Goal: Information Seeking & Learning: Learn about a topic

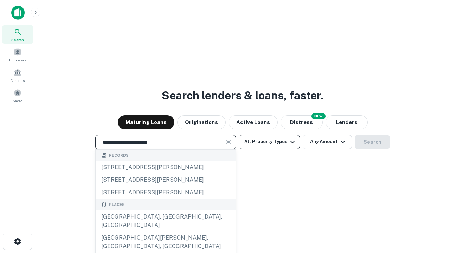
click at [165, 232] on div "[GEOGRAPHIC_DATA], [GEOGRAPHIC_DATA], [GEOGRAPHIC_DATA]" at bounding box center [166, 221] width 140 height 21
click at [269, 142] on button "All Property Types" at bounding box center [269, 142] width 61 height 14
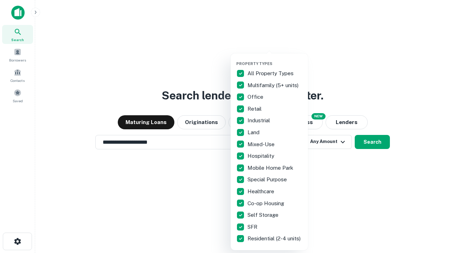
type input "**********"
click at [275, 59] on button "button" at bounding box center [274, 59] width 77 height 0
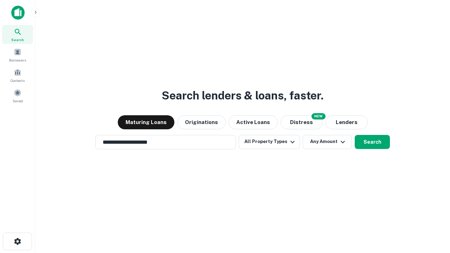
scroll to position [11, 0]
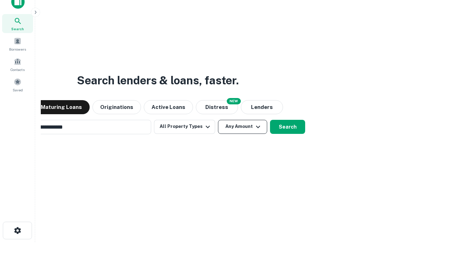
click at [218, 120] on button "Any Amount" at bounding box center [242, 127] width 49 height 14
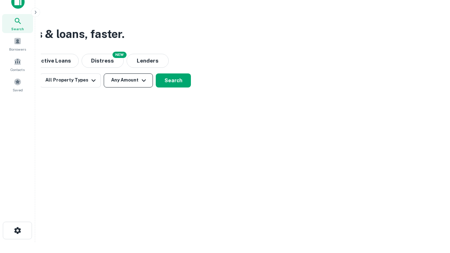
scroll to position [11, 0]
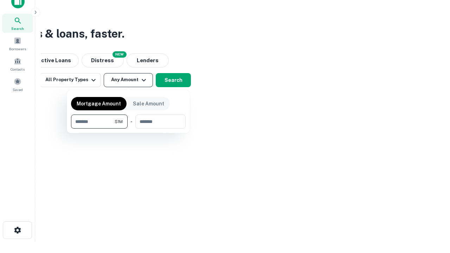
type input "*******"
click at [128, 129] on button "button" at bounding box center [128, 129] width 115 height 0
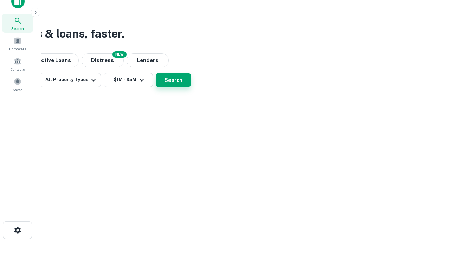
click at [191, 87] on button "Search" at bounding box center [173, 80] width 35 height 14
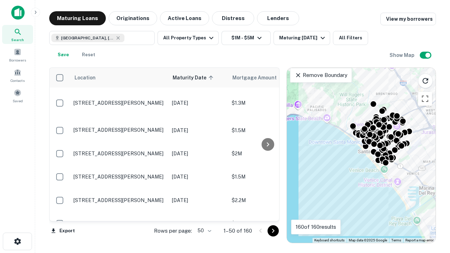
click at [203, 231] on body "Search Borrowers Contacts Saved Maturing Loans Originations Active Loans Distre…" at bounding box center [225, 126] width 450 height 253
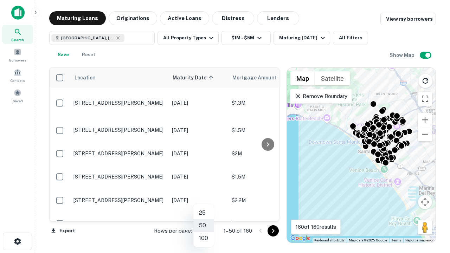
click at [204, 213] on li "25" at bounding box center [203, 213] width 20 height 13
